Goal: Task Accomplishment & Management: Use online tool/utility

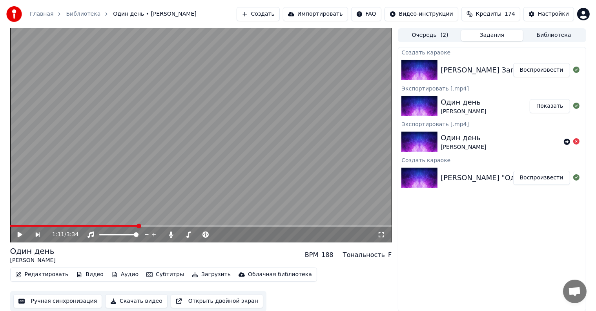
click at [538, 73] on button "Воспроизвести" at bounding box center [541, 70] width 57 height 14
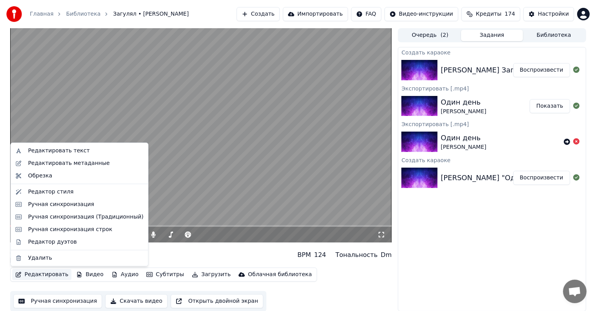
click at [53, 275] on button "Редактировать" at bounding box center [42, 274] width 60 height 11
click at [53, 206] on div "Ручная синхронизация" at bounding box center [61, 205] width 66 height 8
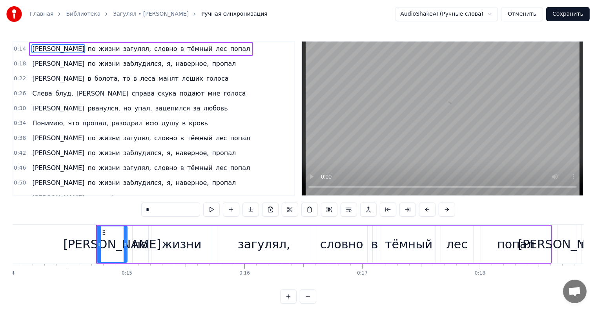
scroll to position [0, 1695]
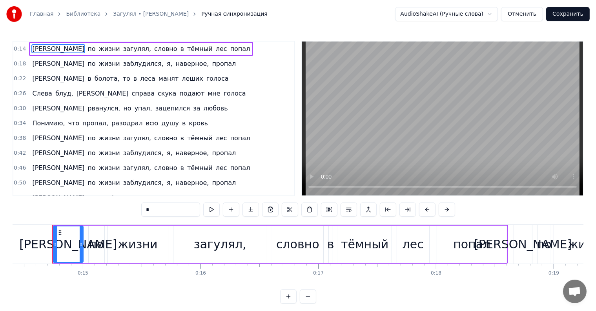
click at [178, 43] on div "Я по жизни загулял, словно в тёмный лес попал" at bounding box center [141, 49] width 224 height 14
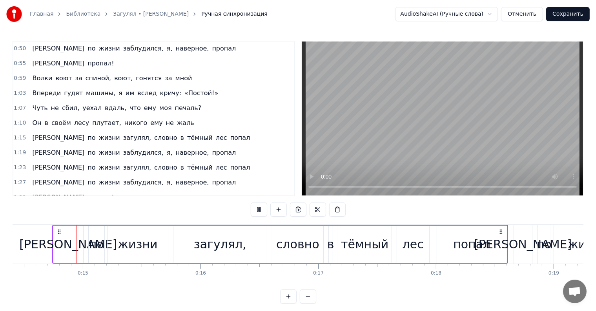
scroll to position [135, 0]
click at [563, 16] on button "Сохранить" at bounding box center [568, 14] width 44 height 14
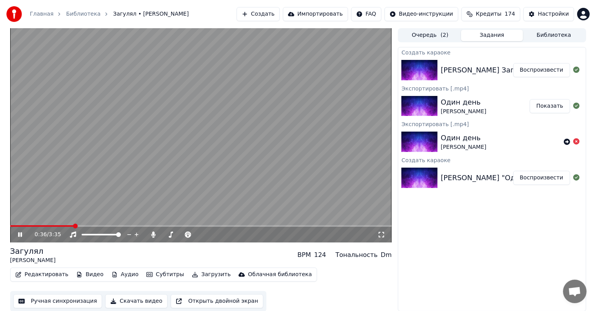
click at [73, 226] on span at bounding box center [201, 227] width 382 height 2
click at [216, 235] on icon at bounding box center [217, 235] width 4 height 4
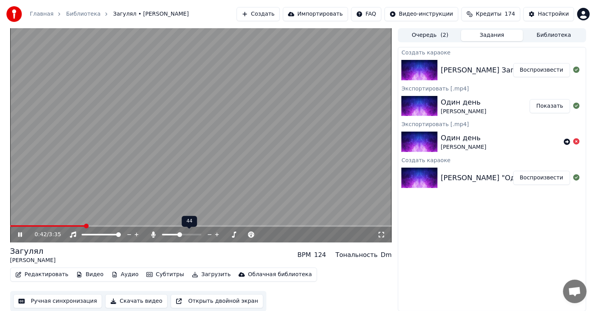
click at [216, 235] on icon at bounding box center [217, 235] width 4 height 4
click at [271, 226] on span at bounding box center [201, 227] width 382 height 2
click at [283, 226] on span at bounding box center [201, 227] width 382 height 2
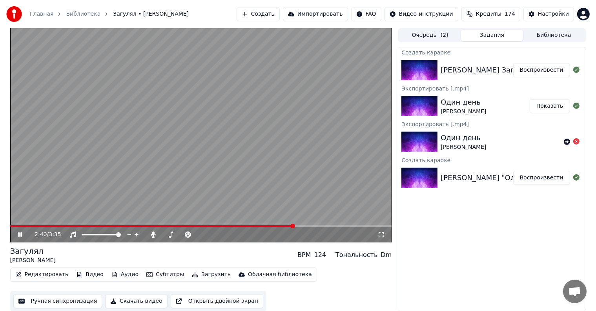
click at [295, 226] on span at bounding box center [201, 227] width 382 height 2
click at [303, 226] on span at bounding box center [201, 227] width 382 height 2
click at [244, 226] on span at bounding box center [127, 227] width 234 height 2
click at [223, 226] on span at bounding box center [116, 227] width 213 height 2
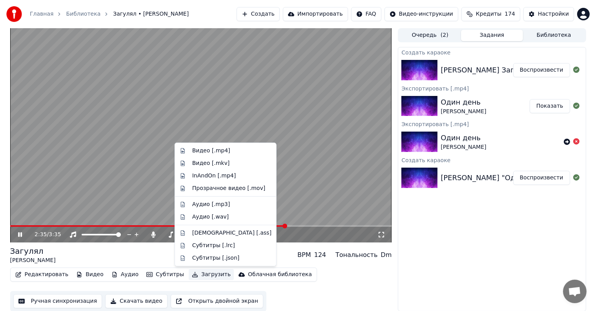
click at [204, 277] on button "Загрузить" at bounding box center [211, 274] width 45 height 11
click at [207, 152] on div "Видео [.mp4]" at bounding box center [211, 151] width 38 height 8
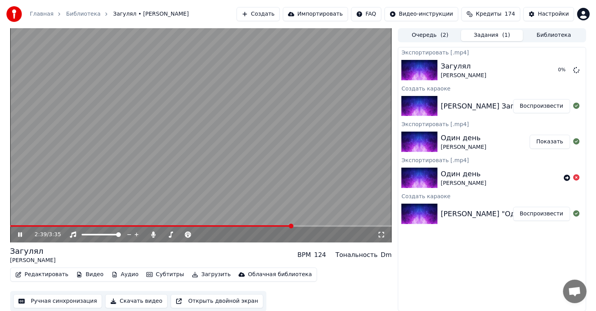
click at [229, 155] on video at bounding box center [201, 135] width 382 height 215
click at [563, 139] on button "Показать" at bounding box center [549, 142] width 40 height 14
